Goal: Transaction & Acquisition: Purchase product/service

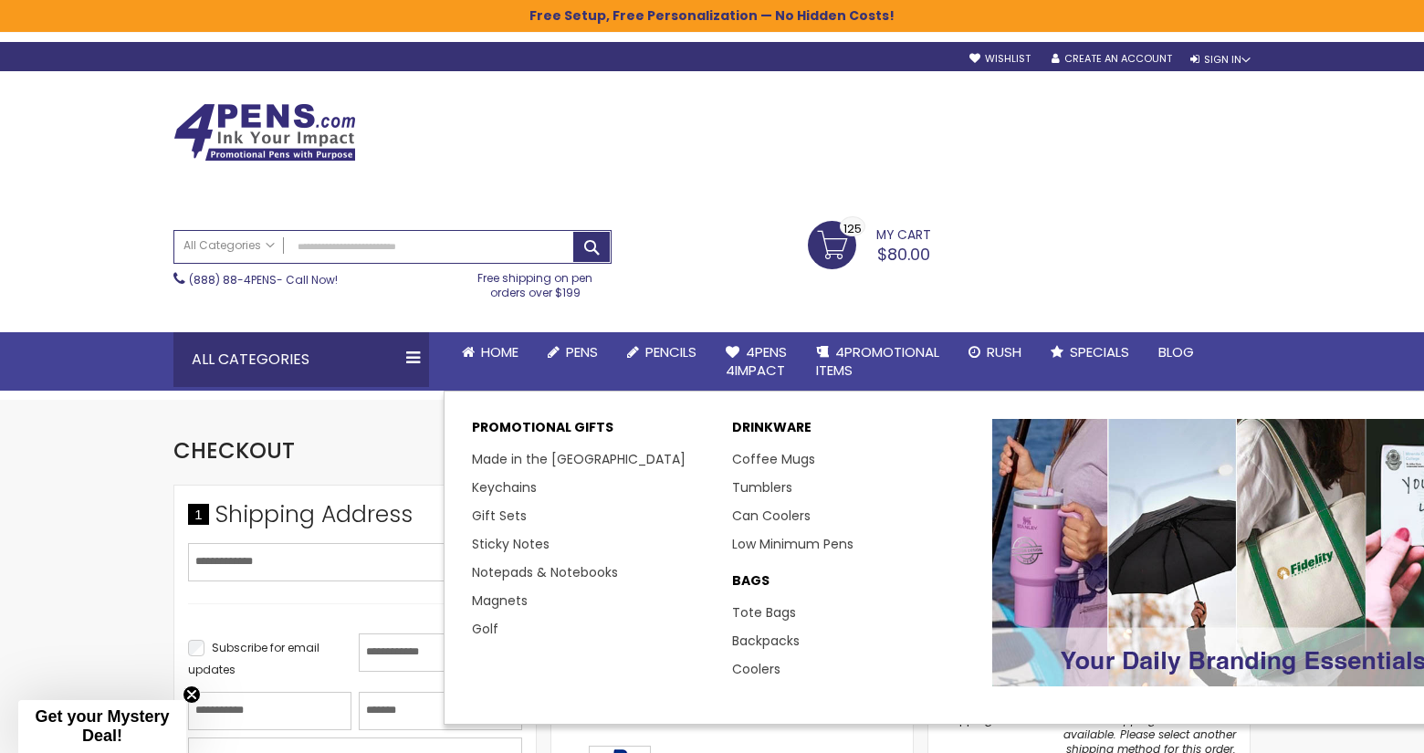
select select "*"
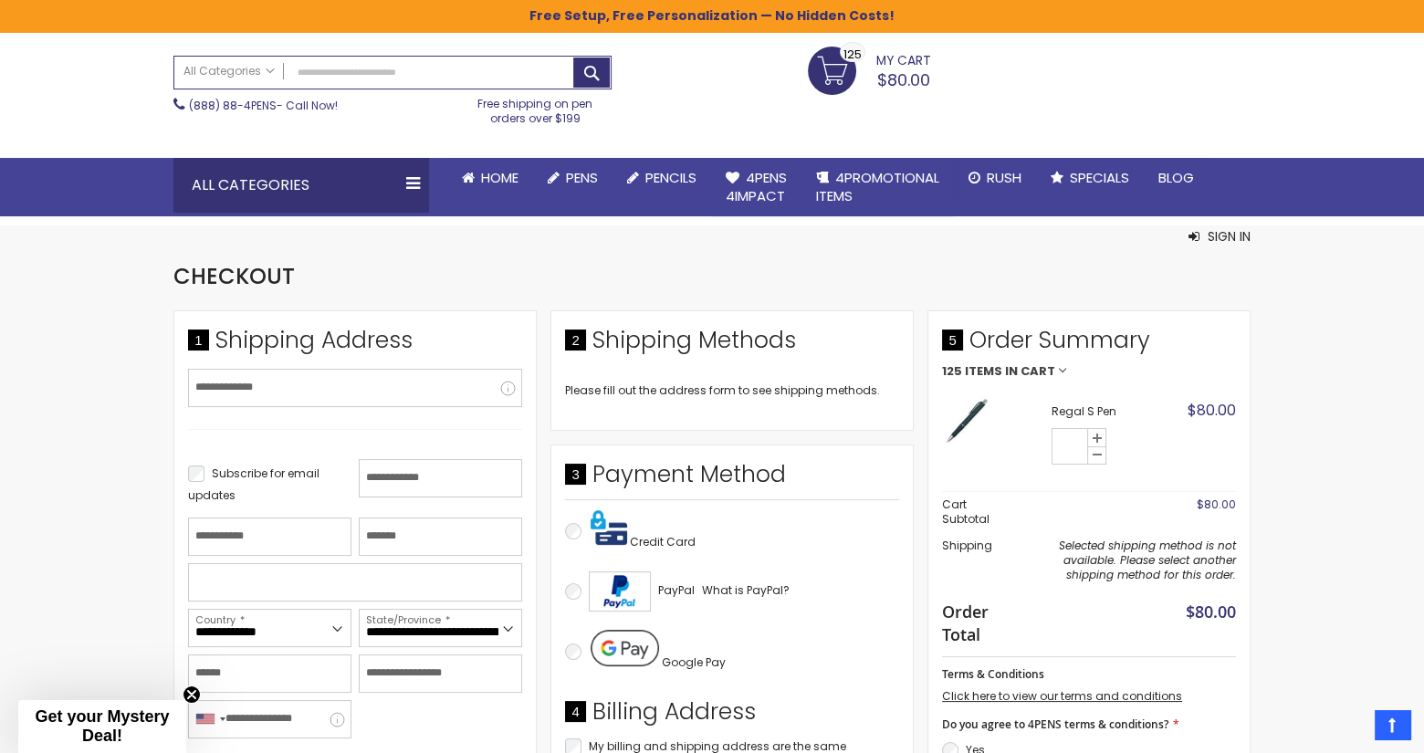
scroll to position [91, 0]
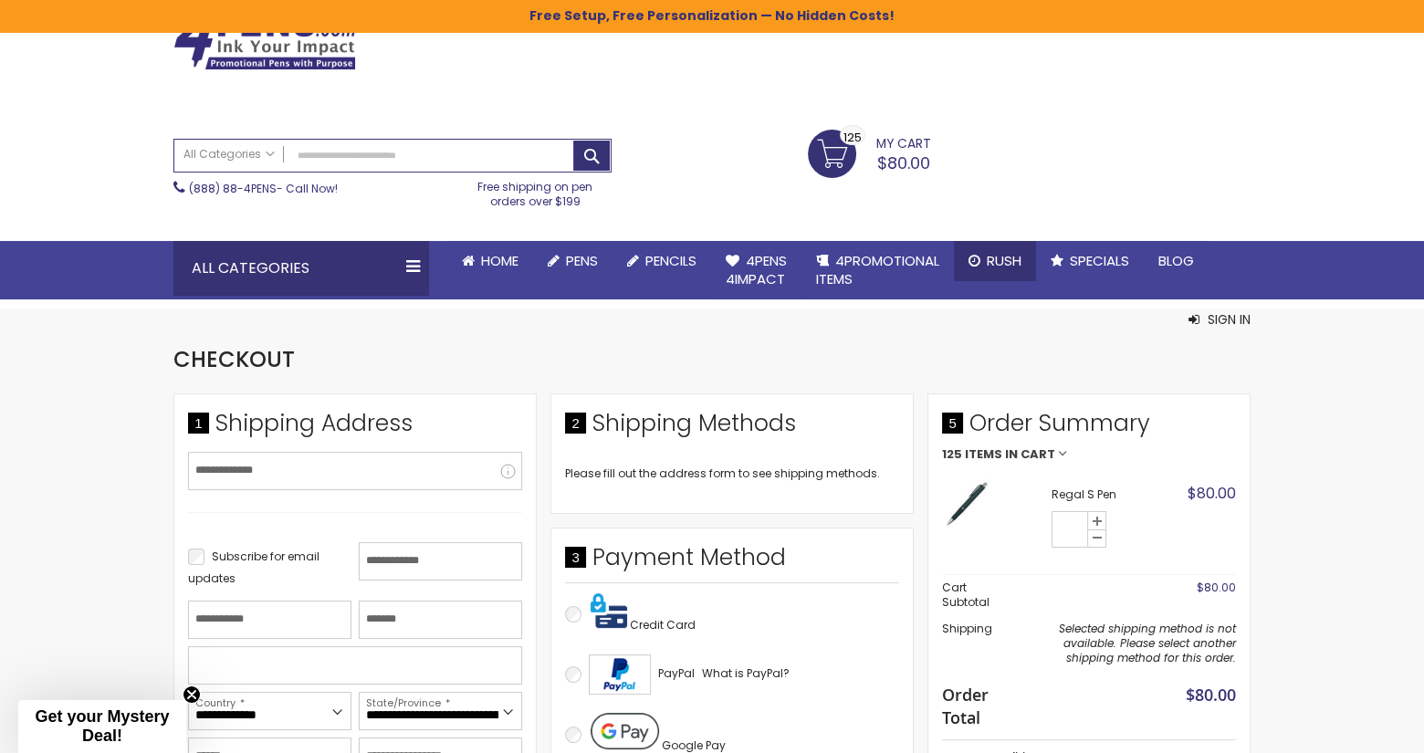
click at [993, 260] on span "Rush" at bounding box center [1004, 260] width 35 height 19
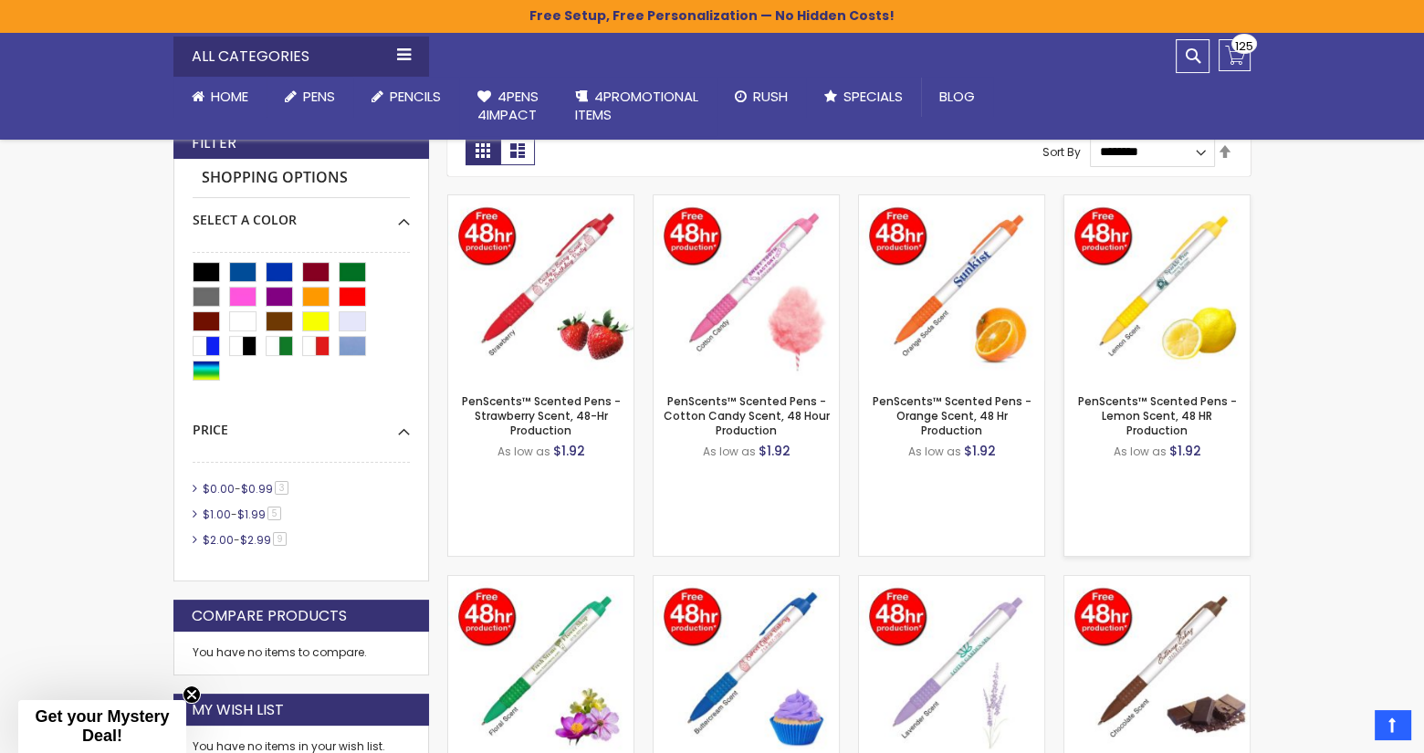
scroll to position [456, 0]
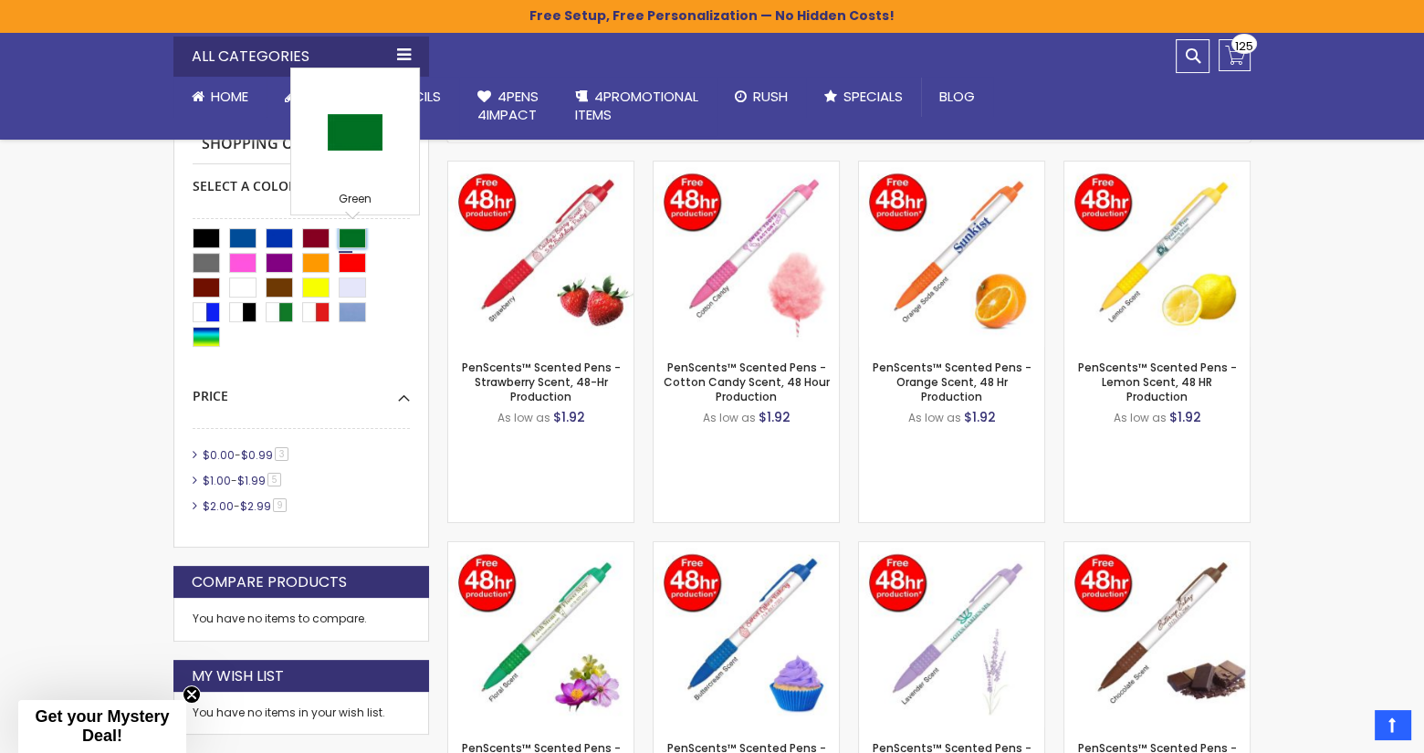
click at [354, 235] on div "Green" at bounding box center [352, 238] width 27 height 20
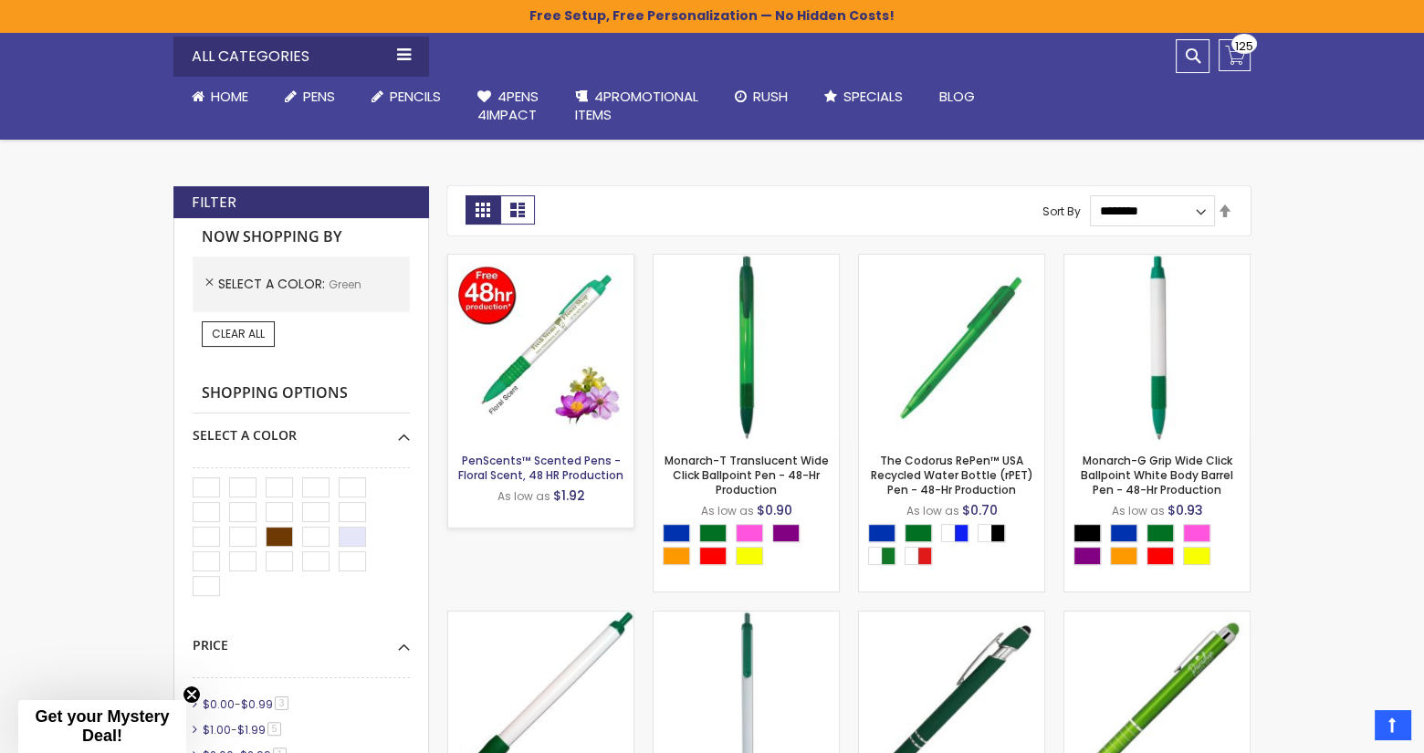
scroll to position [730, 0]
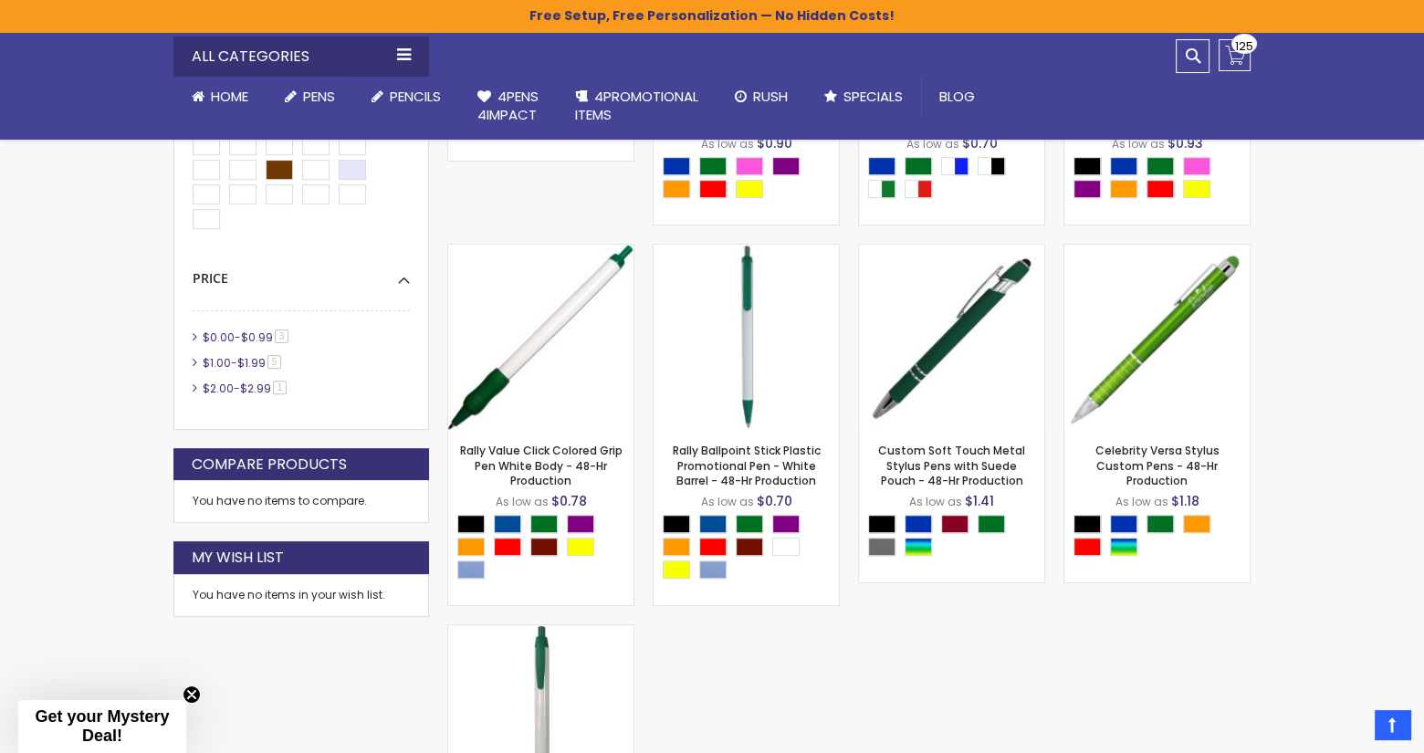
scroll to position [456, 0]
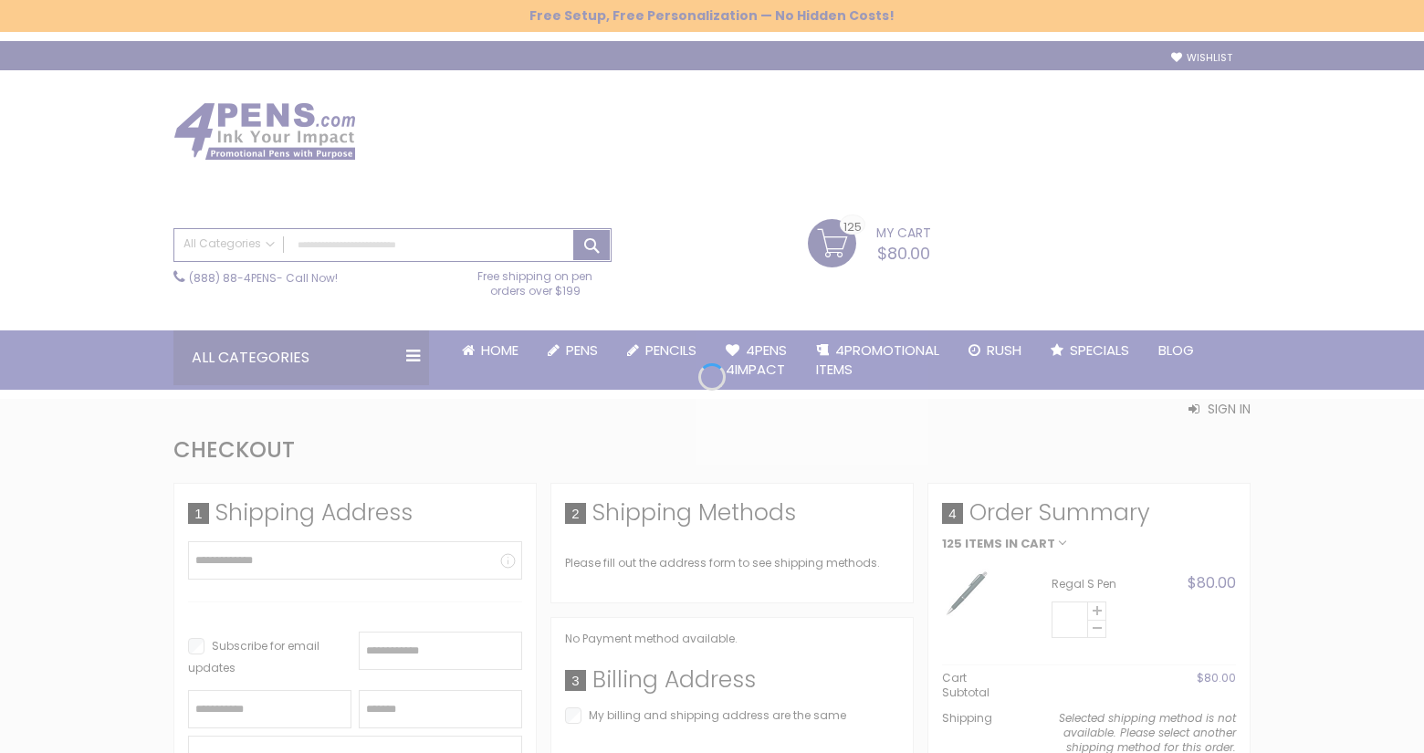
select select "*"
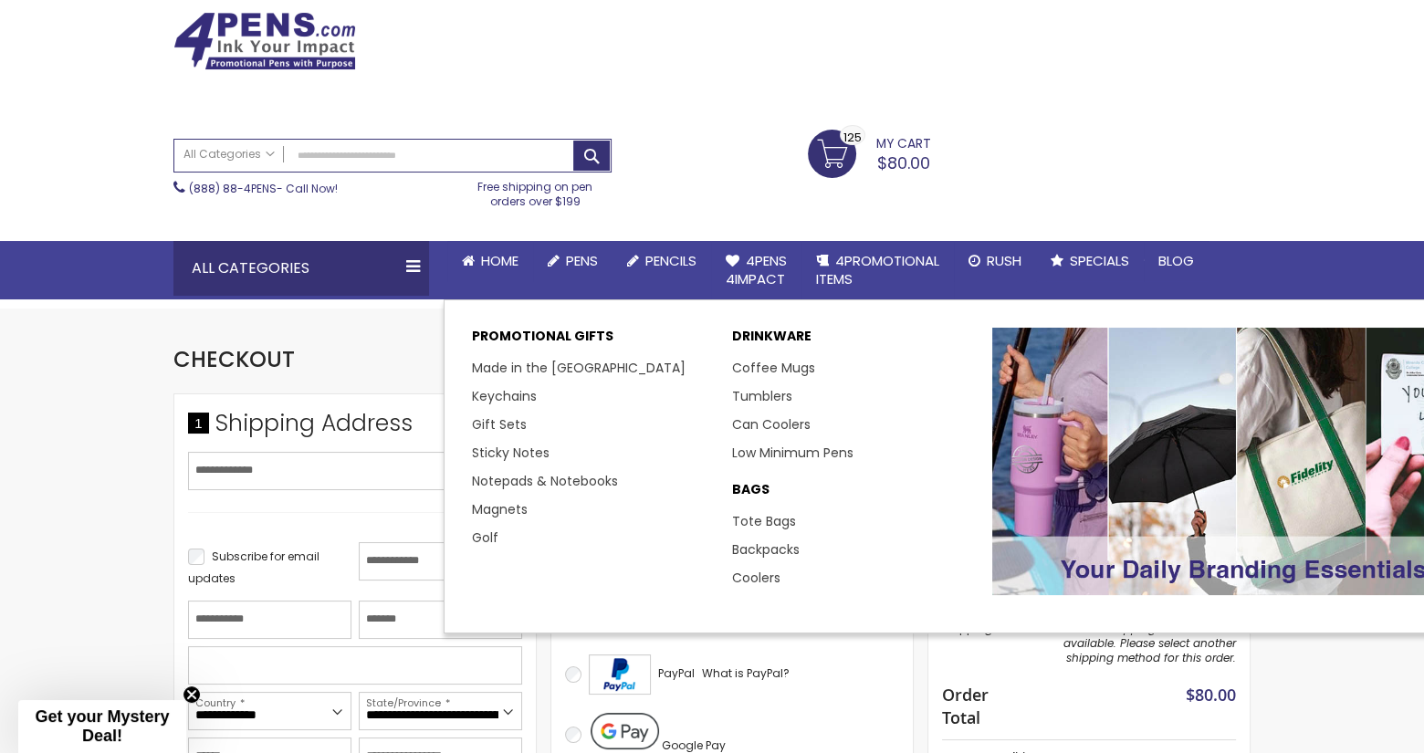
scroll to position [91, 0]
